Goal: Information Seeking & Learning: Find specific fact

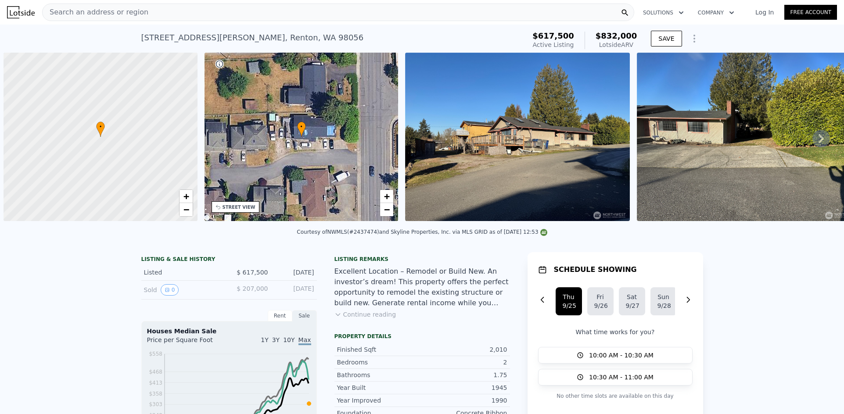
scroll to position [0, 4]
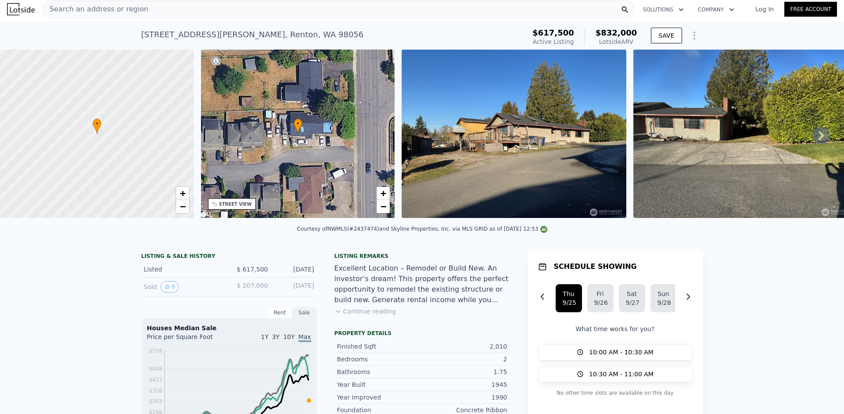
click at [191, 9] on div "Search an address or region" at bounding box center [338, 9] width 592 height 18
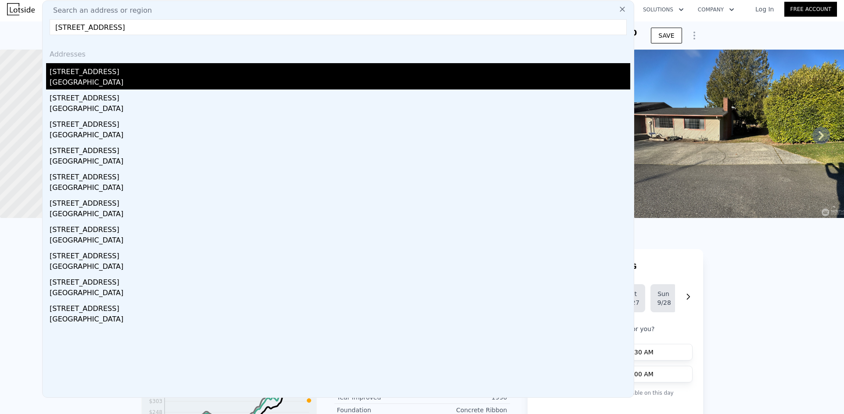
type input "1803 126th Ave SE, Bellevue, WA 98005"
click at [151, 75] on div "[STREET_ADDRESS]" at bounding box center [340, 70] width 581 height 14
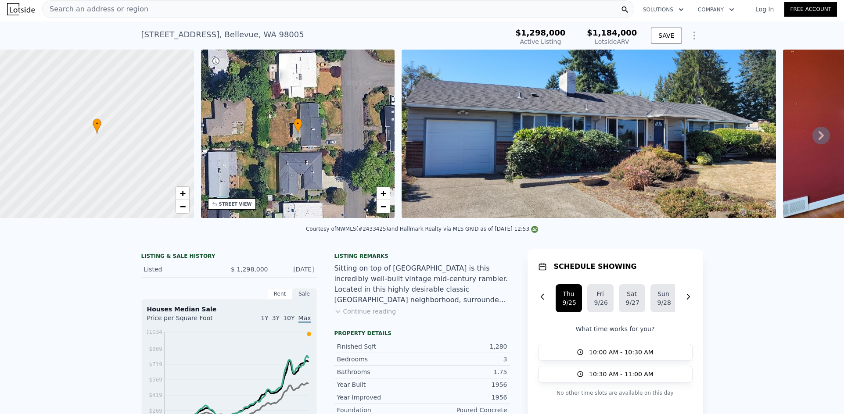
click at [245, 13] on div "Search an address or region" at bounding box center [338, 9] width 592 height 18
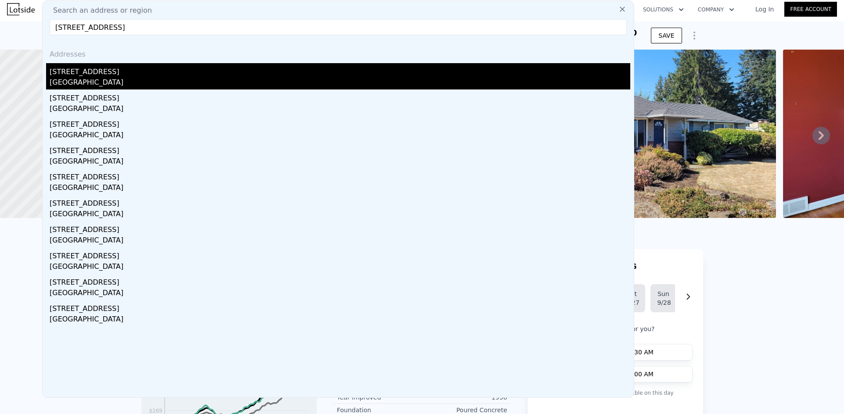
type input "32216 39th Ave S, Federal Way, WA 98001"
click at [94, 70] on div "[STREET_ADDRESS]" at bounding box center [340, 70] width 581 height 14
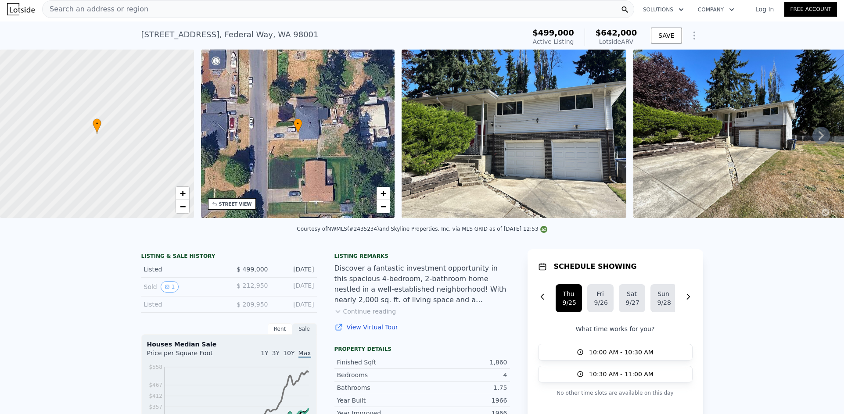
click at [237, 10] on div "Search an address or region" at bounding box center [338, 9] width 592 height 18
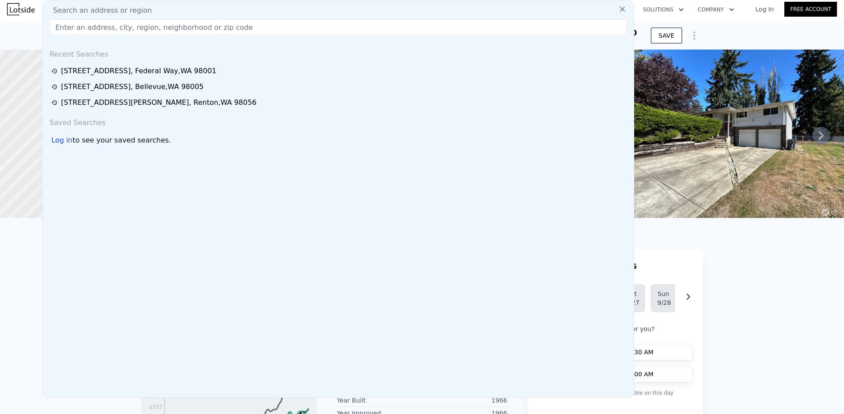
type input "[STREET_ADDRESS]"
click at [202, 29] on input "[STREET_ADDRESS]" at bounding box center [338, 27] width 577 height 16
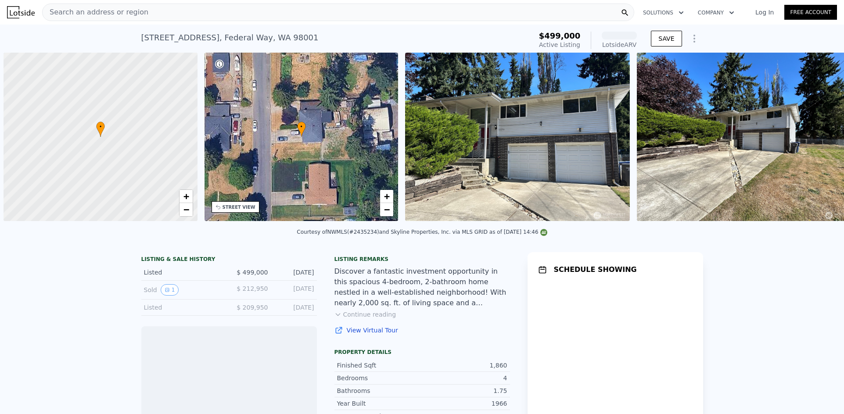
scroll to position [0, 4]
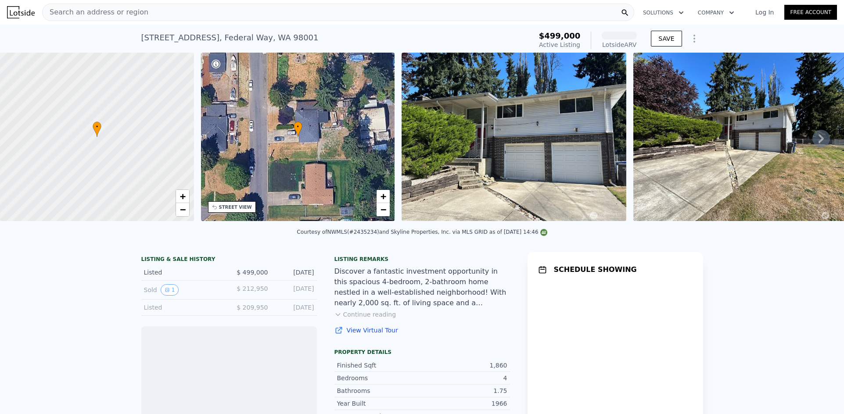
click at [124, 16] on span "Search an address or region" at bounding box center [96, 12] width 106 height 11
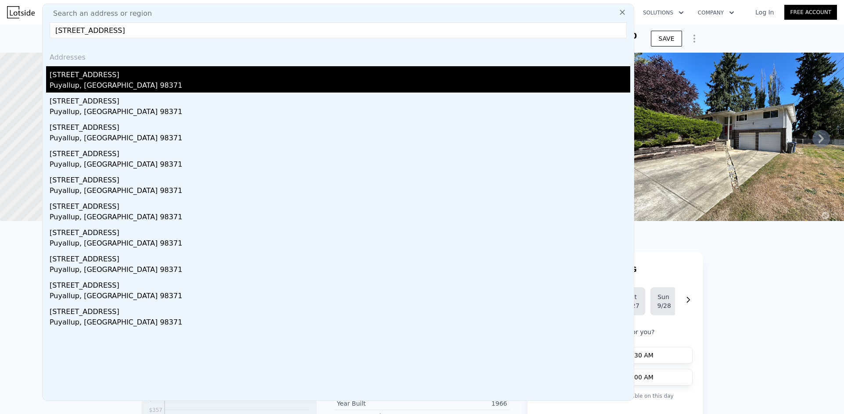
type input "[STREET_ADDRESS]"
click at [129, 79] on div "[STREET_ADDRESS]" at bounding box center [340, 73] width 581 height 14
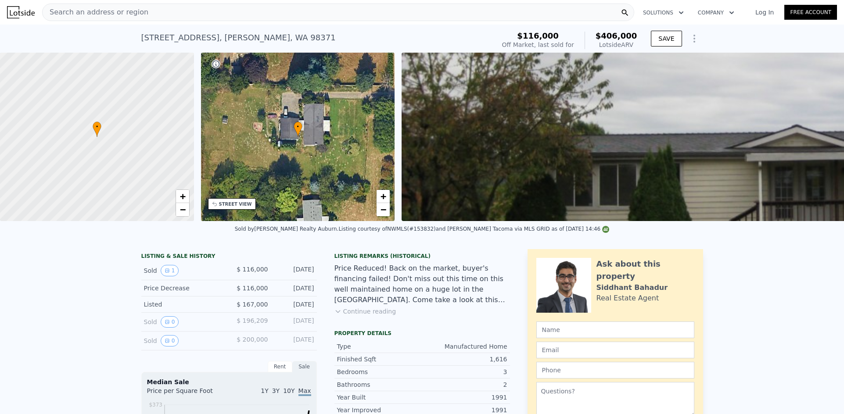
click at [167, 16] on div "Search an address or region" at bounding box center [338, 13] width 592 height 18
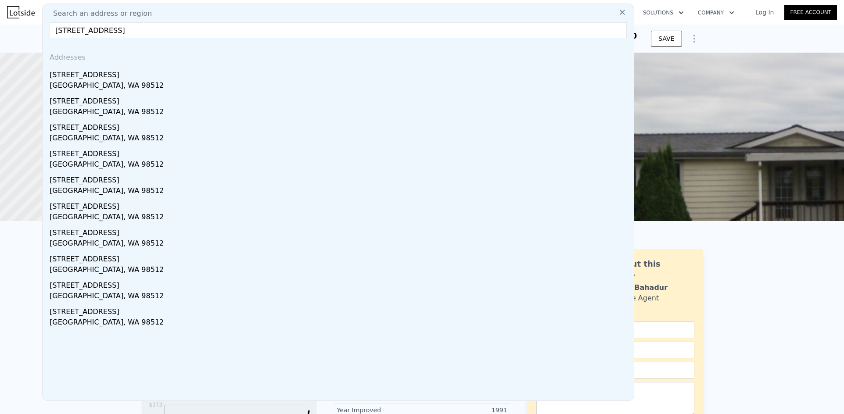
type input "[STREET_ADDRESS]"
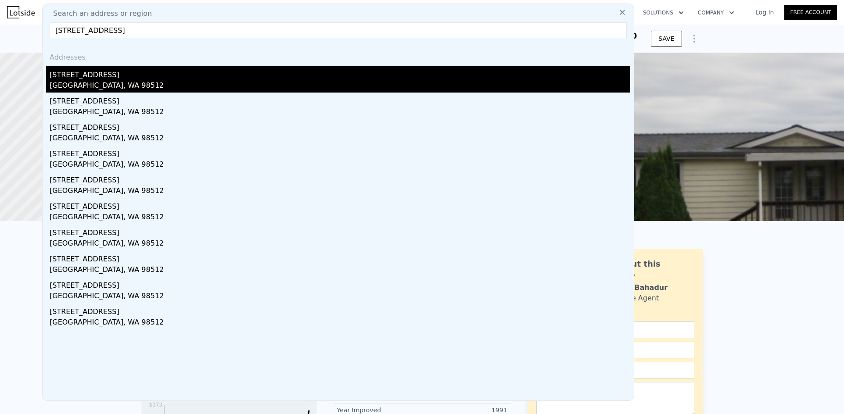
click at [175, 83] on div "[GEOGRAPHIC_DATA], WA 98512" at bounding box center [340, 86] width 581 height 12
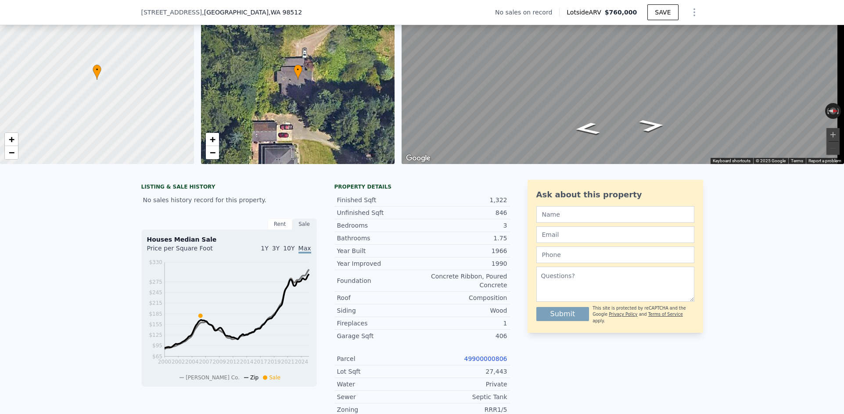
scroll to position [3, 0]
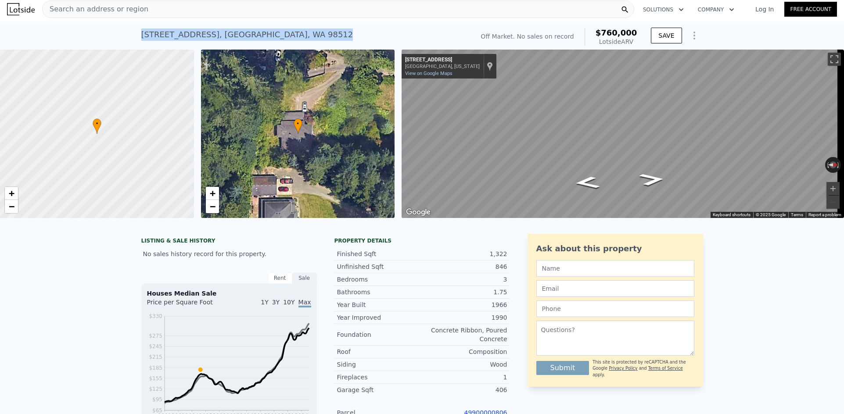
drag, startPoint x: 343, startPoint y: 32, endPoint x: 134, endPoint y: 33, distance: 209.4
click at [134, 33] on div "[STREET_ADDRESS] No sales on record (~ARV $760k ) Off Market. No sales on recor…" at bounding box center [422, 36] width 844 height 28
copy div "[STREET_ADDRESS]"
click at [105, 256] on div "LISTING & SALE HISTORY No sales history record for this property. Rent Sale Ren…" at bounding box center [422, 390] width 844 height 327
